Goal: Information Seeking & Learning: Learn about a topic

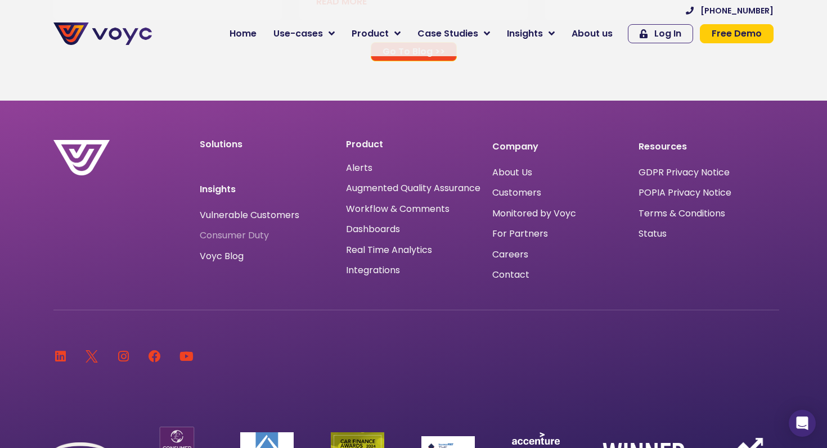
scroll to position [7418, 0]
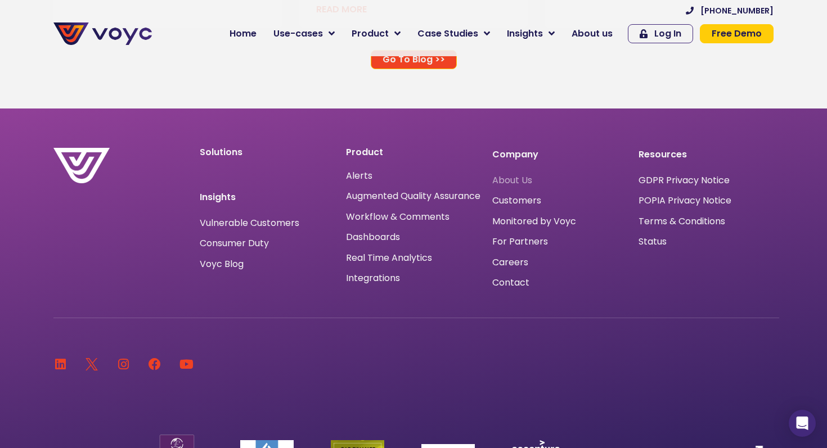
click at [510, 181] on span "About Us" at bounding box center [512, 181] width 40 height 0
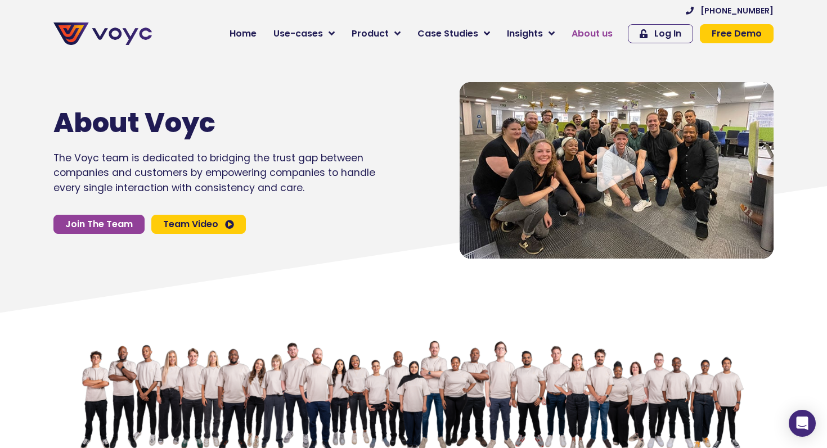
click at [593, 32] on span "About us" at bounding box center [592, 34] width 41 height 14
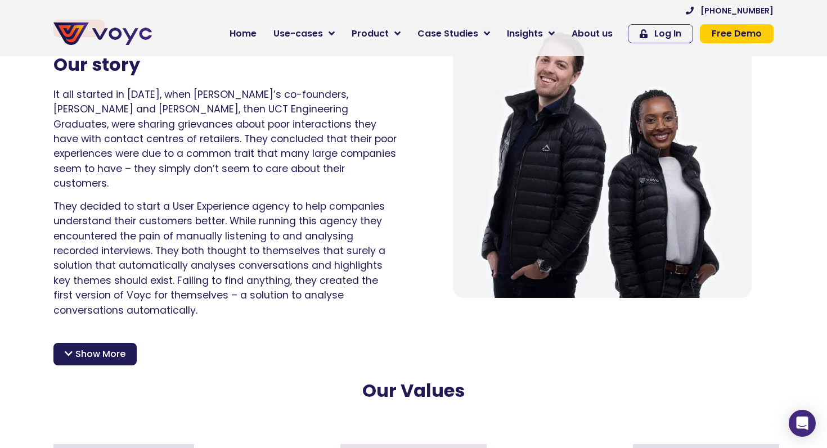
scroll to position [777, 0]
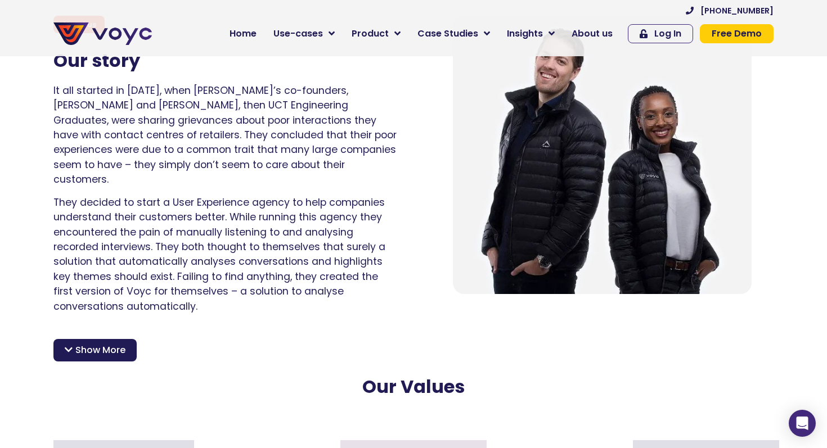
click at [107, 339] on div "Show More" at bounding box center [94, 350] width 83 height 23
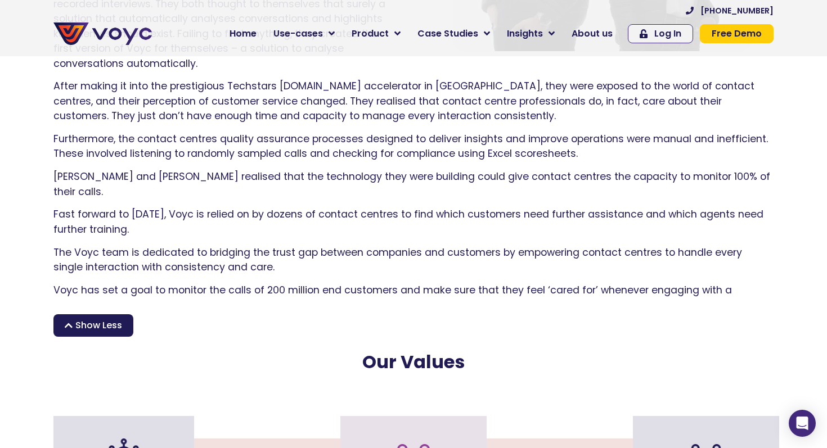
scroll to position [1020, 0]
